Goal: Task Accomplishment & Management: Manage account settings

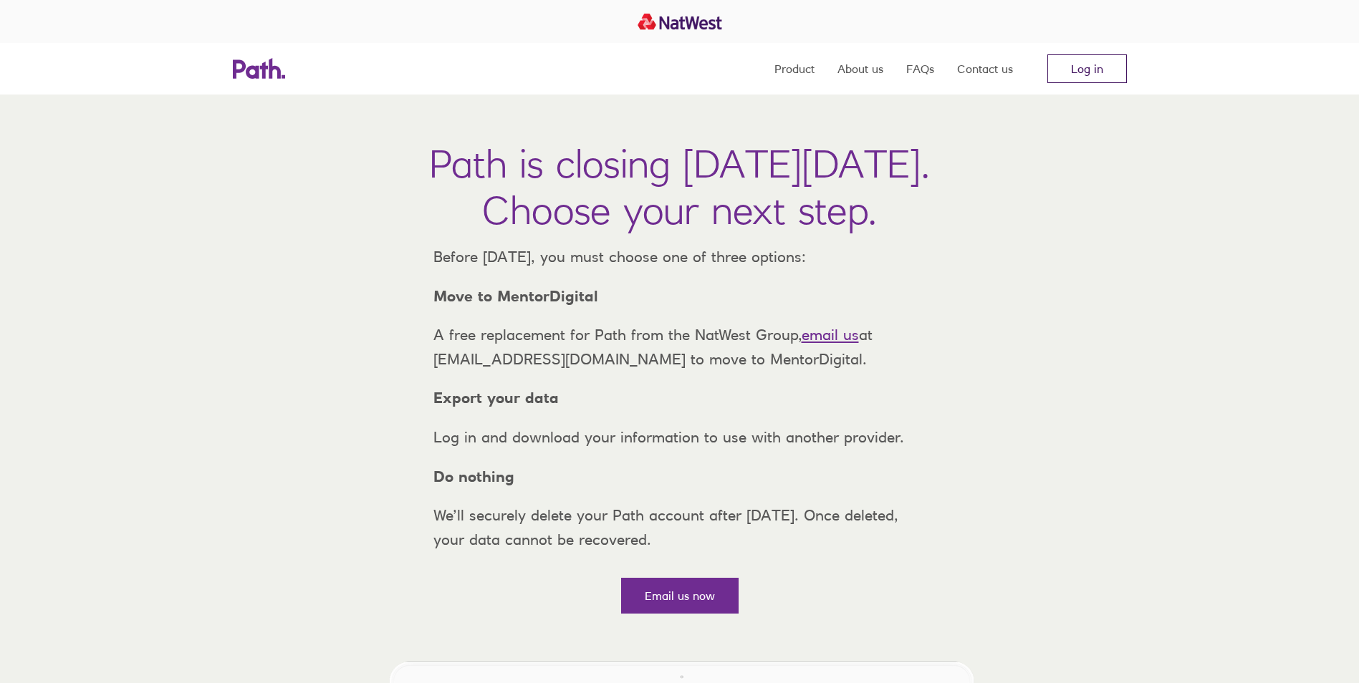
click at [1087, 69] on link "Log in" at bounding box center [1087, 68] width 80 height 29
click at [1035, 72] on nav "Product About us FAQs Contact us Log in" at bounding box center [950, 69] width 352 height 52
click at [1070, 72] on link "Log in" at bounding box center [1087, 68] width 80 height 29
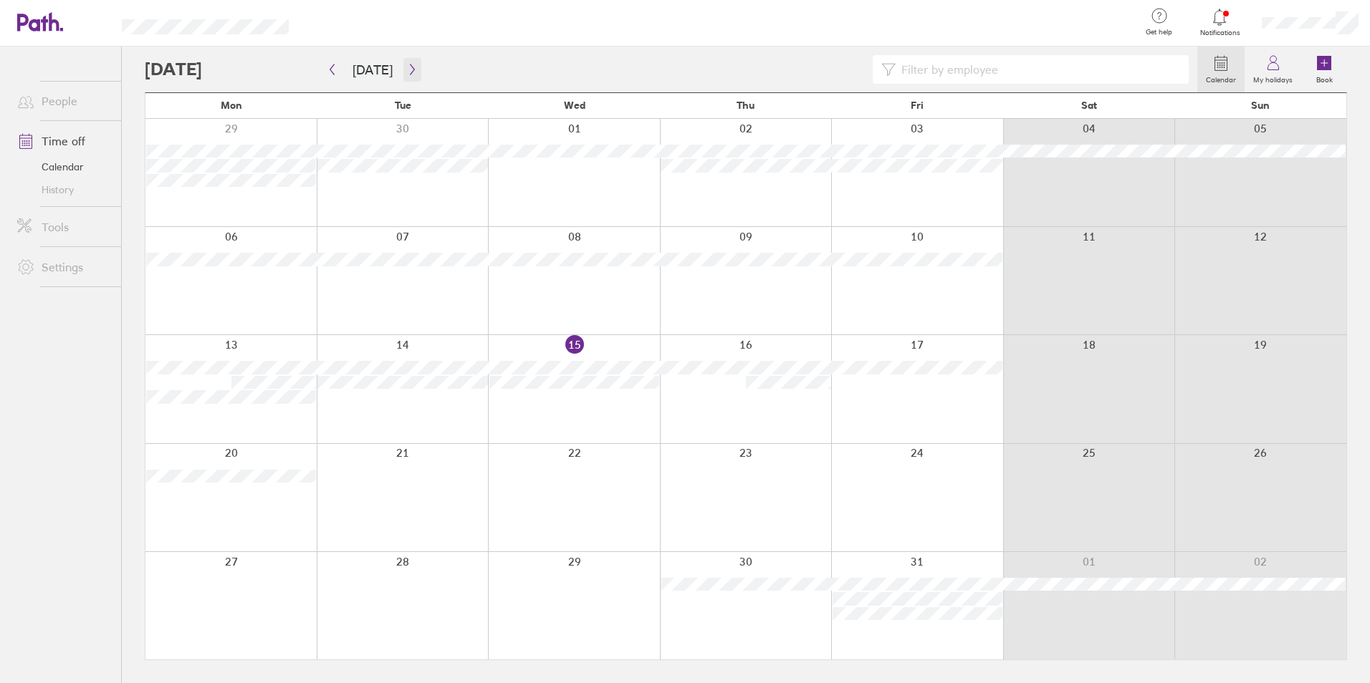
click at [410, 69] on icon "button" at bounding box center [412, 69] width 11 height 11
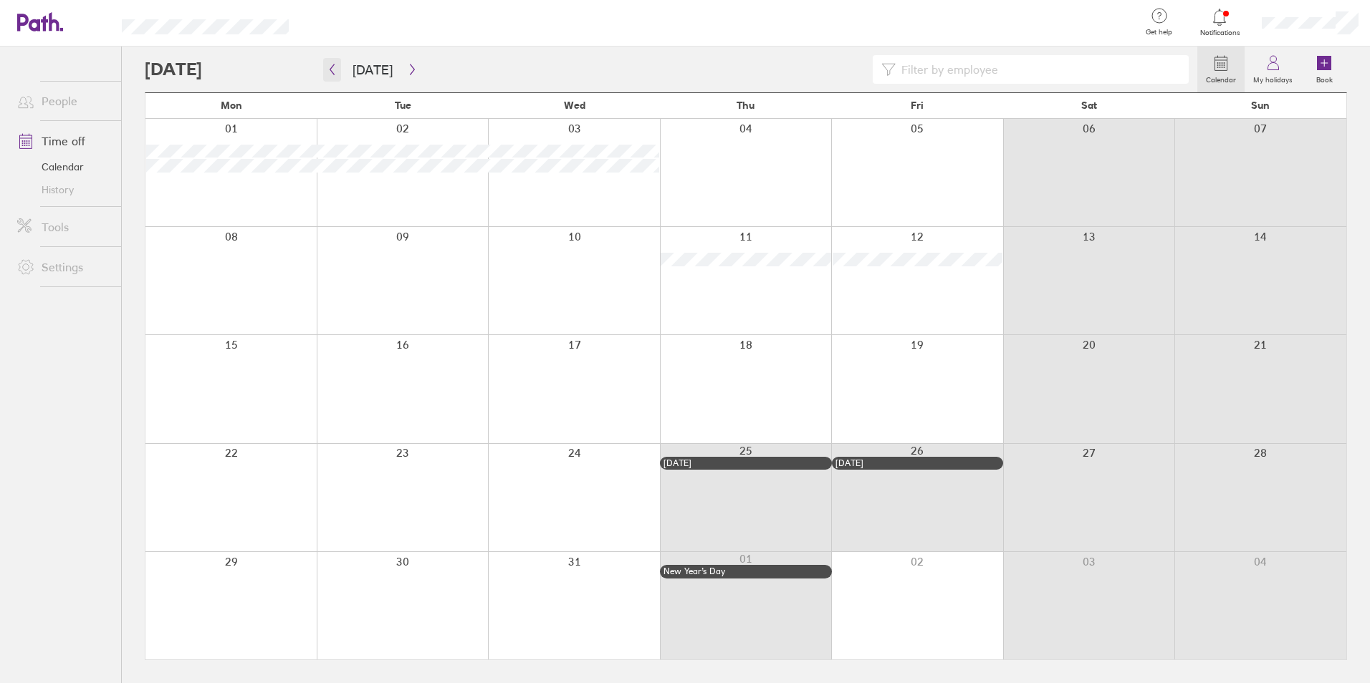
click at [328, 69] on icon "button" at bounding box center [332, 69] width 11 height 11
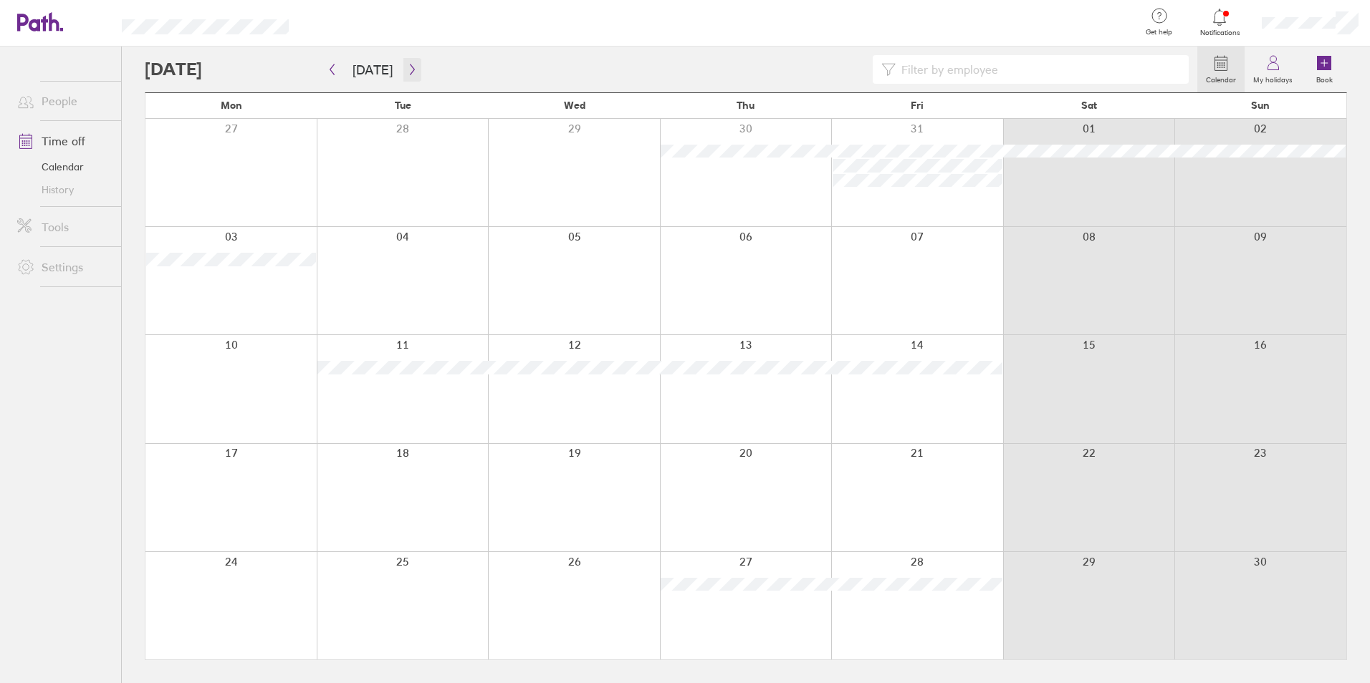
click at [408, 69] on icon "button" at bounding box center [412, 69] width 11 height 11
